Goal: Transaction & Acquisition: Purchase product/service

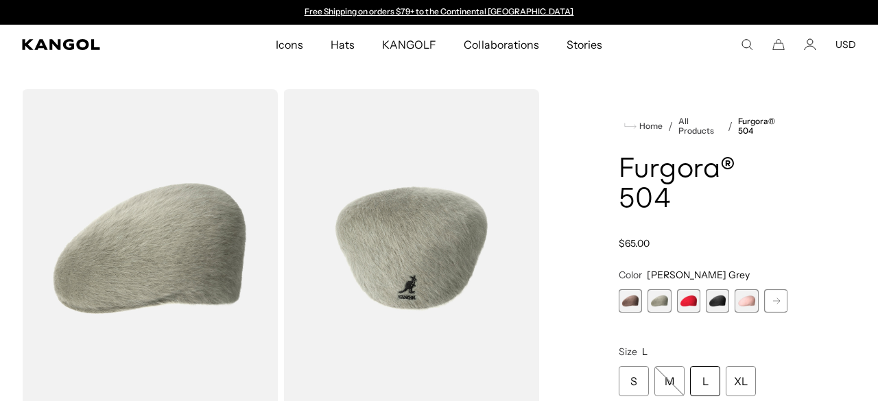
click at [777, 291] on rect at bounding box center [776, 301] width 21 height 21
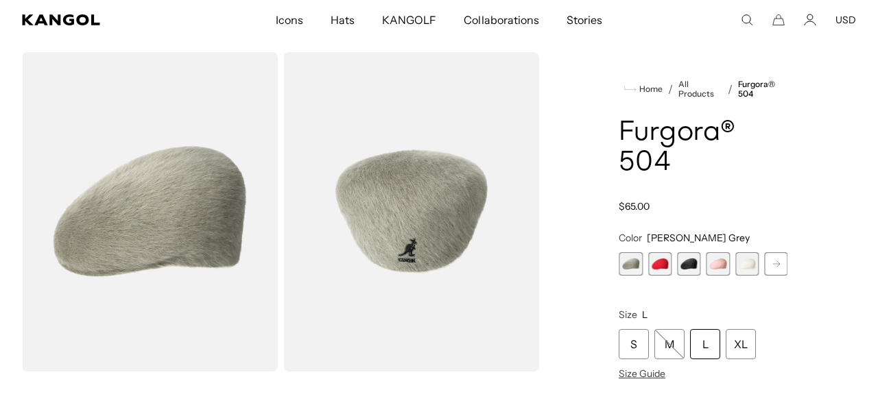
click at [748, 265] on span "6 of 7" at bounding box center [746, 263] width 23 height 23
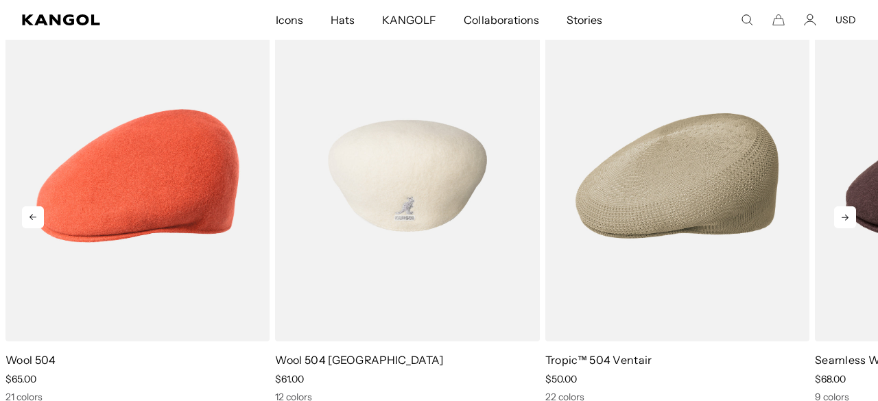
scroll to position [0, 282]
click at [431, 335] on img "2 of 5" at bounding box center [407, 176] width 264 height 332
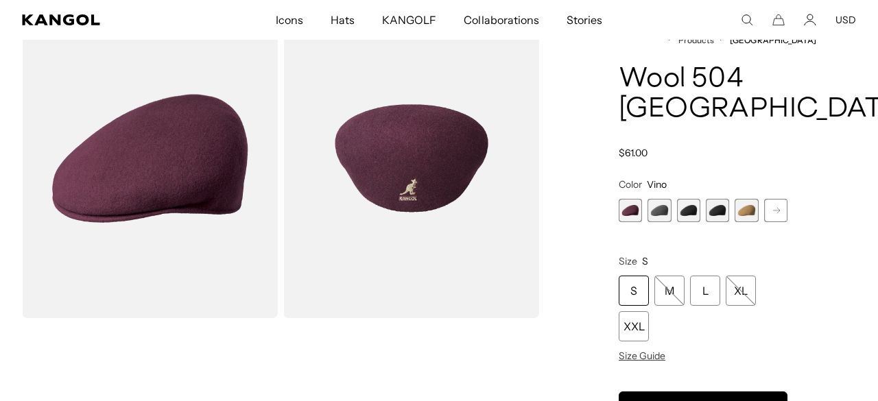
scroll to position [91, 0]
click at [770, 219] on rect at bounding box center [776, 210] width 21 height 21
click at [773, 213] on rect at bounding box center [776, 210] width 21 height 21
click at [769, 213] on rect at bounding box center [776, 210] width 21 height 21
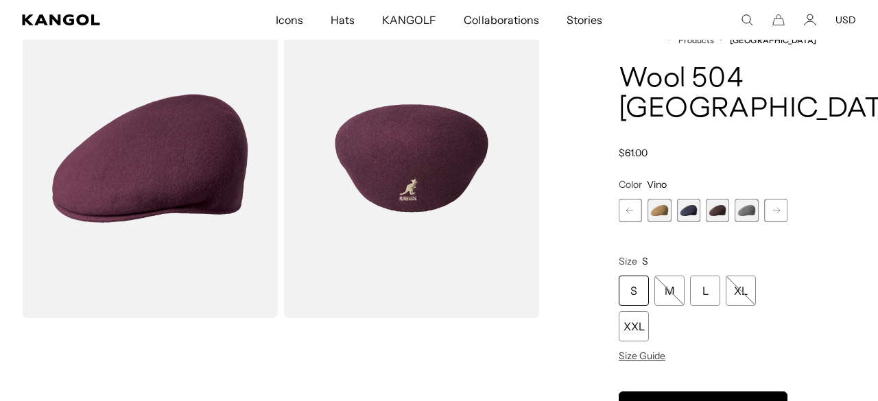
click at [769, 213] on rect at bounding box center [776, 210] width 21 height 21
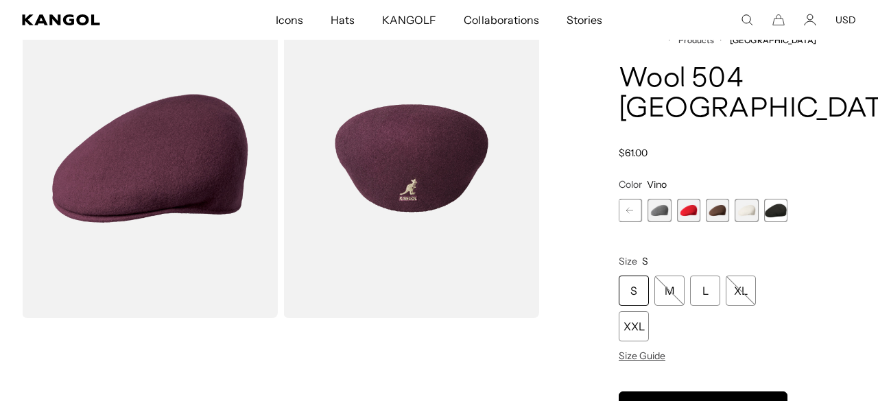
click at [769, 213] on span "12 of 12" at bounding box center [775, 210] width 23 height 23
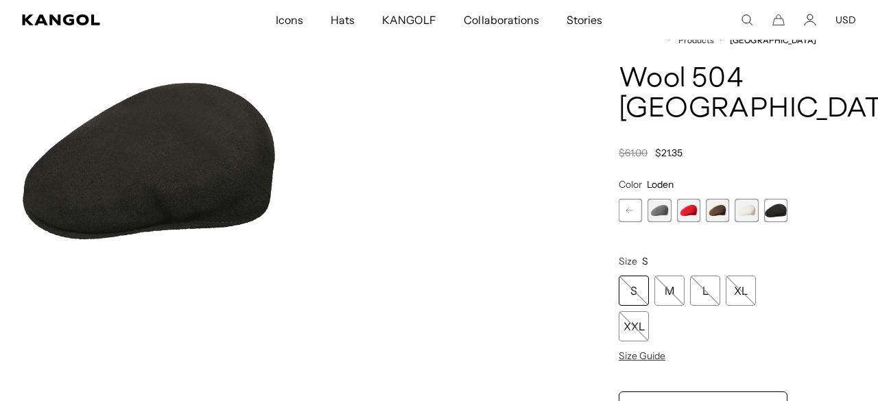
click at [745, 212] on span "11 of 12" at bounding box center [745, 210] width 23 height 23
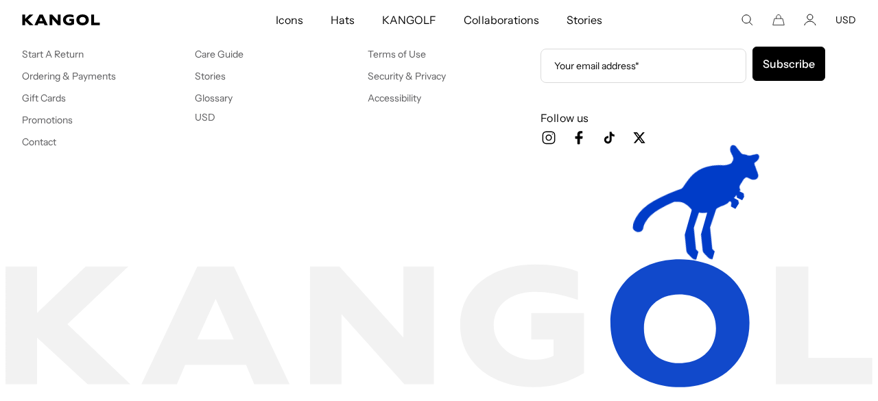
scroll to position [1830, 0]
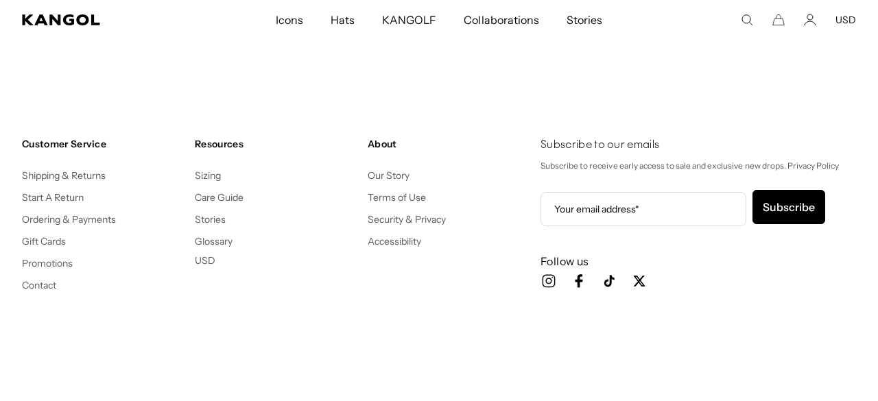
click at [848, 19] on button "USD" at bounding box center [845, 20] width 21 height 12
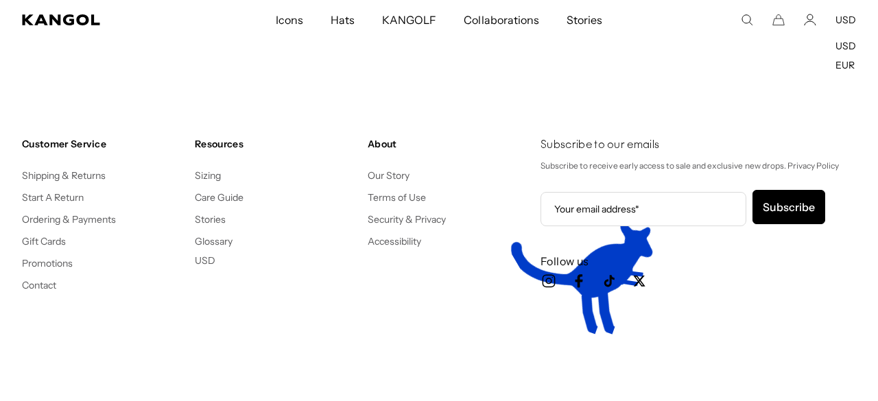
click at [667, 86] on div "Customer Service Shipping & Returns Start A Return Ordering & Payments Gift Car…" at bounding box center [439, 237] width 878 height 308
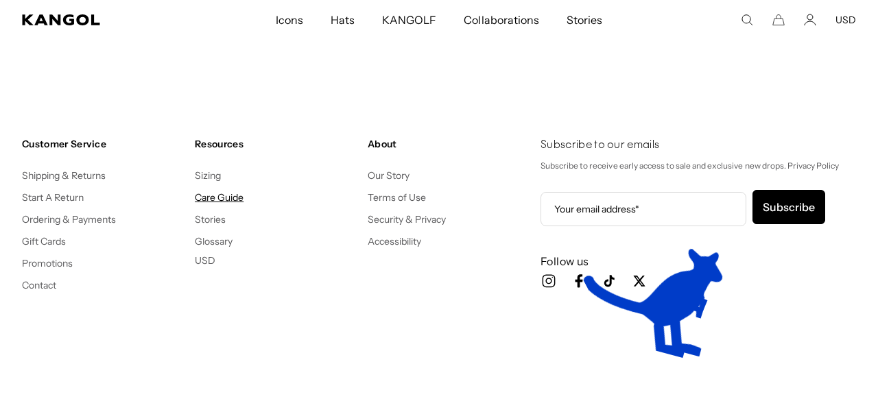
scroll to position [0, 282]
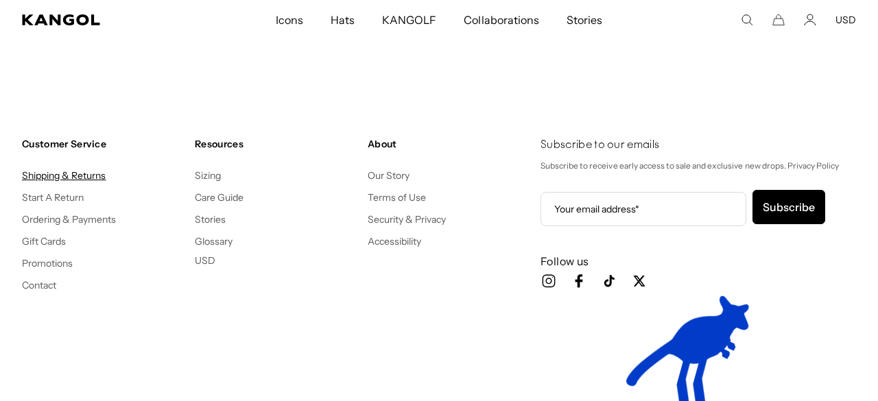
click at [95, 176] on link "Shipping & Returns" at bounding box center [64, 175] width 84 height 12
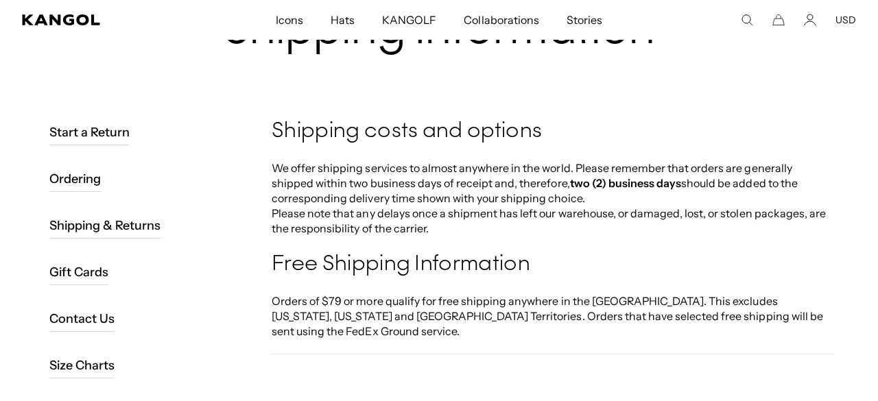
scroll to position [72, 0]
